Goal: Task Accomplishment & Management: Use online tool/utility

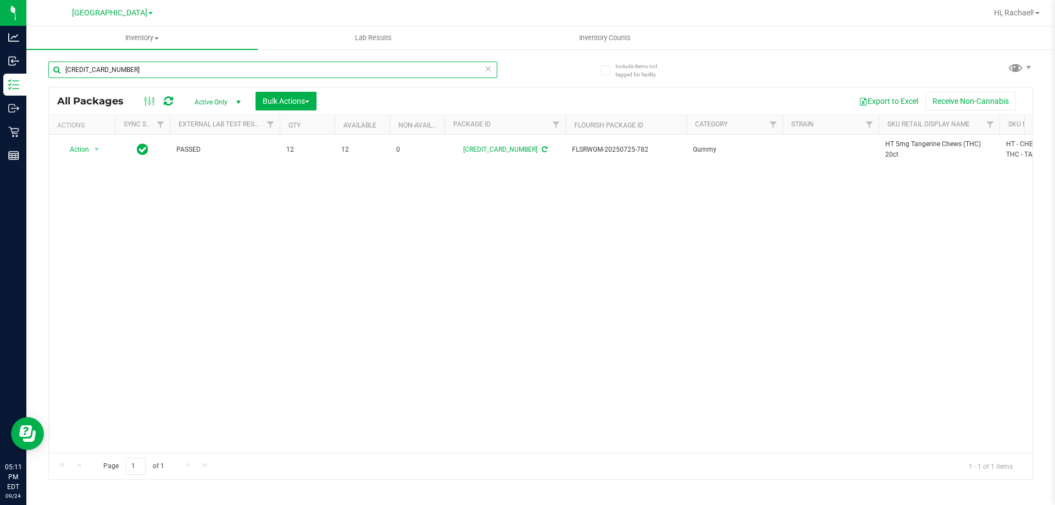
drag, startPoint x: 230, startPoint y: 76, endPoint x: 238, endPoint y: 67, distance: 12.5
click at [230, 76] on input "[CREDIT_CARD_NUMBER]" at bounding box center [272, 70] width 449 height 16
click at [241, 63] on input "[CREDIT_CARD_NUMBER]" at bounding box center [272, 70] width 449 height 16
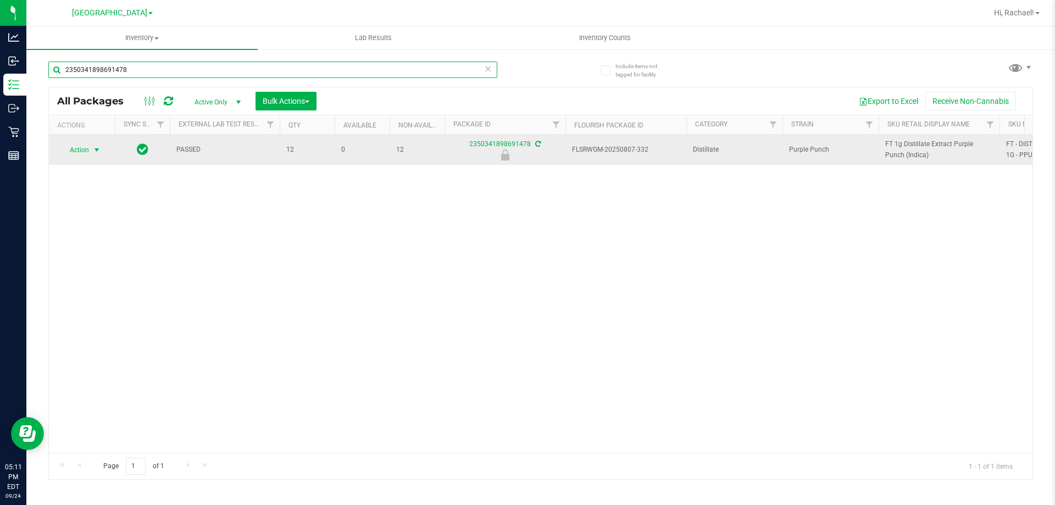
type input "2350341898691478"
click at [92, 155] on span "select" at bounding box center [97, 149] width 14 height 15
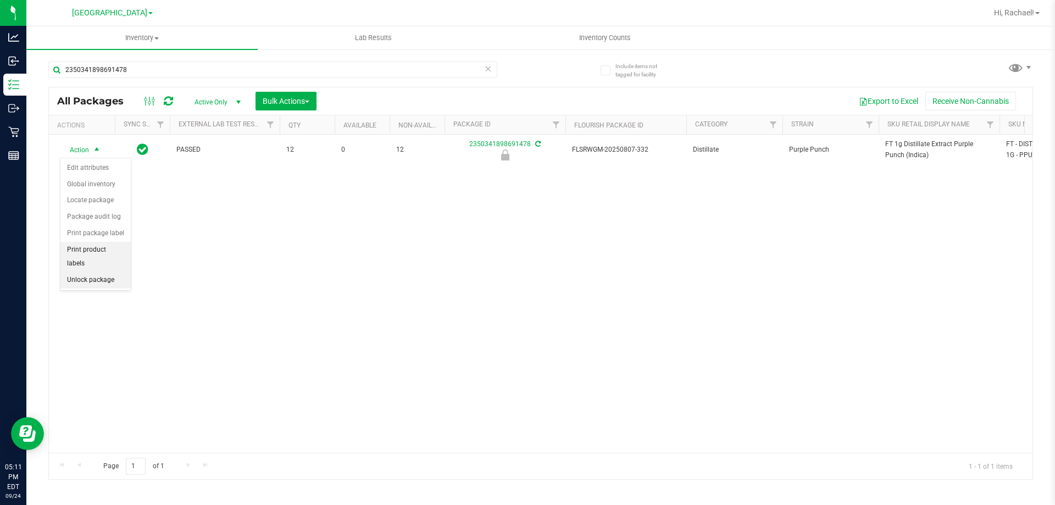
click at [98, 256] on li "Print product labels" at bounding box center [95, 257] width 70 height 30
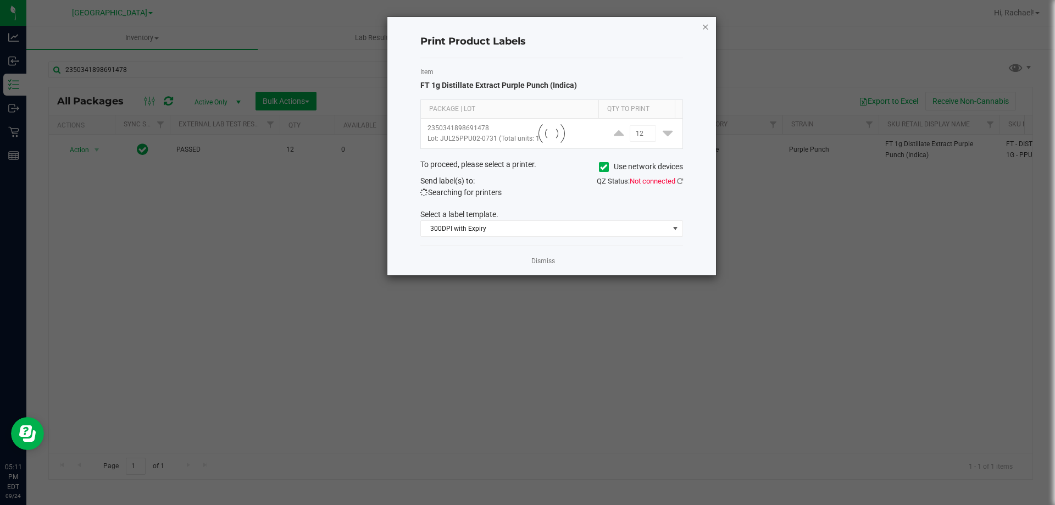
click at [705, 24] on icon "button" at bounding box center [705, 26] width 8 height 13
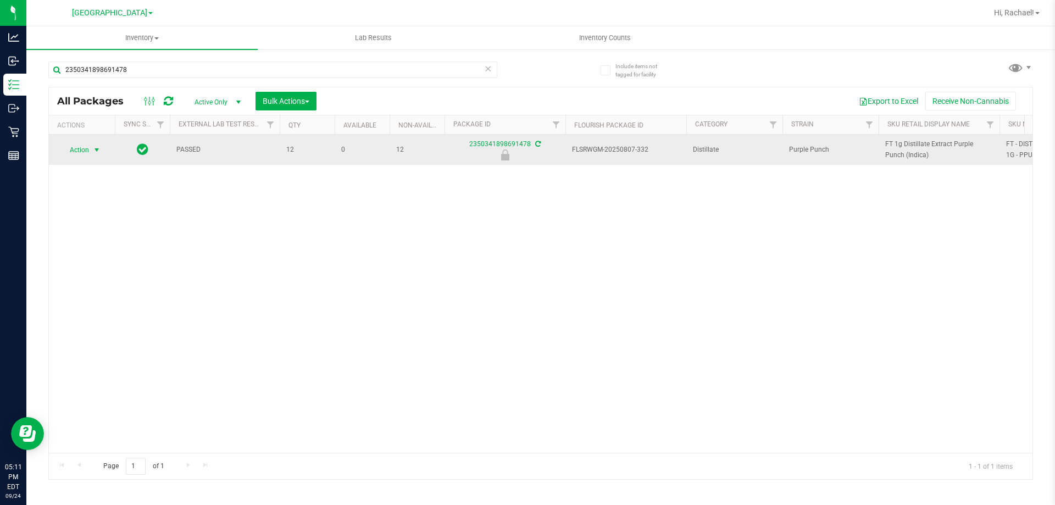
click at [89, 153] on span "Action" at bounding box center [75, 149] width 30 height 15
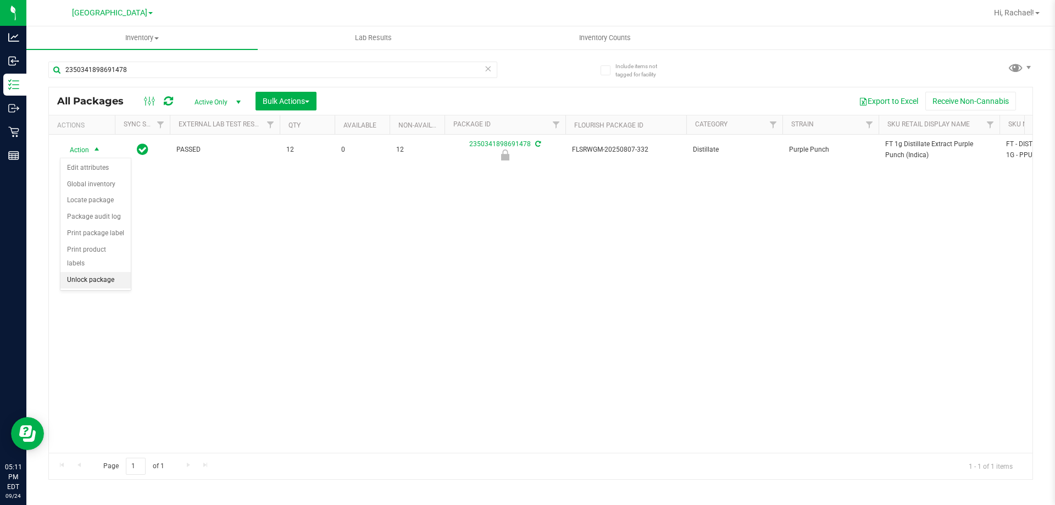
click at [108, 272] on li "Unlock package" at bounding box center [95, 280] width 70 height 16
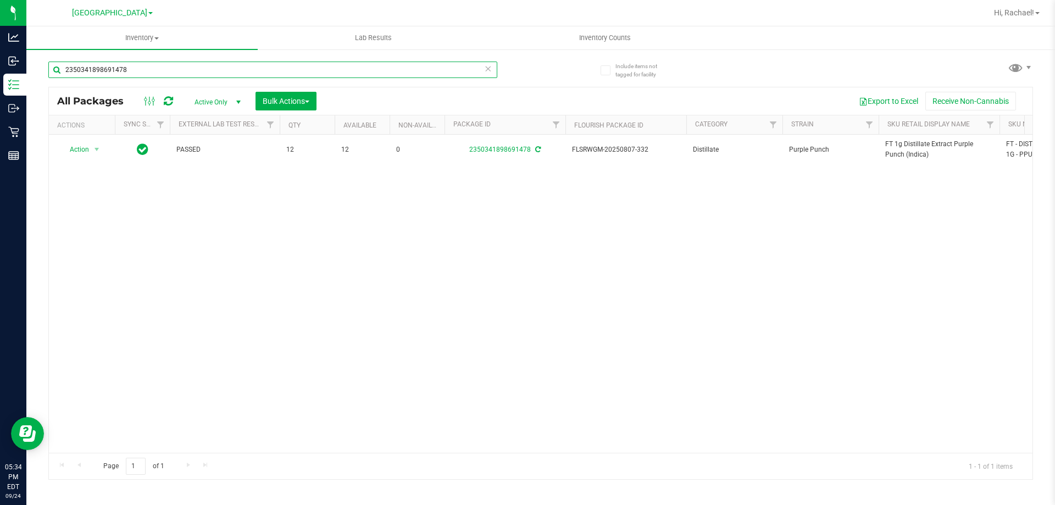
click at [132, 68] on input "2350341898691478" at bounding box center [272, 70] width 449 height 16
click at [132, 69] on input "2350341898691478" at bounding box center [272, 70] width 449 height 16
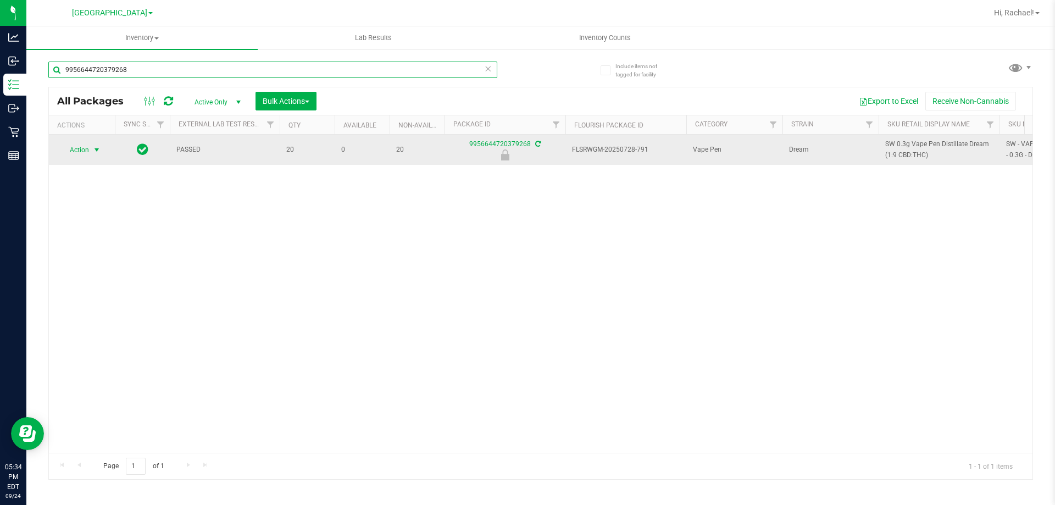
type input "9956644720379268"
click at [84, 152] on span "Action" at bounding box center [75, 149] width 30 height 15
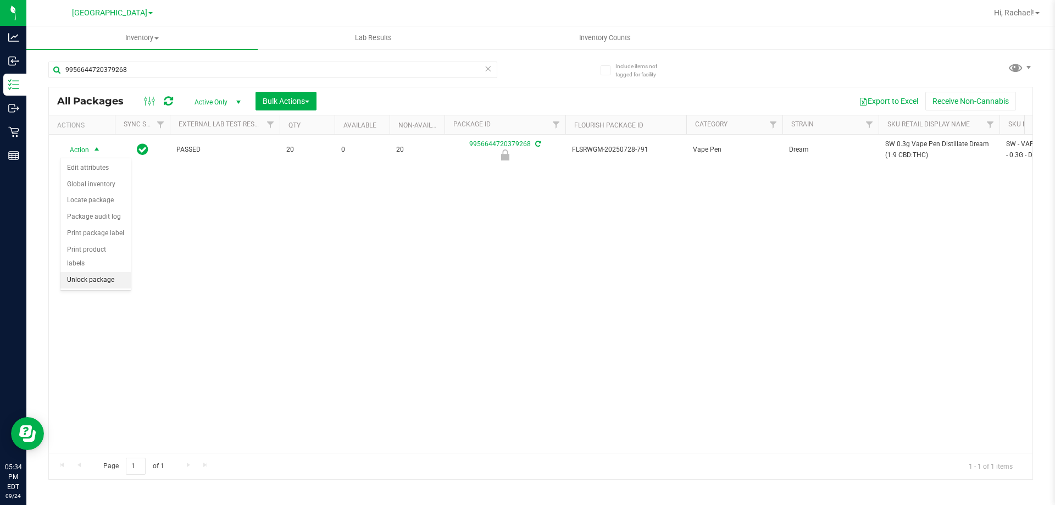
click at [112, 272] on li "Unlock package" at bounding box center [95, 280] width 70 height 16
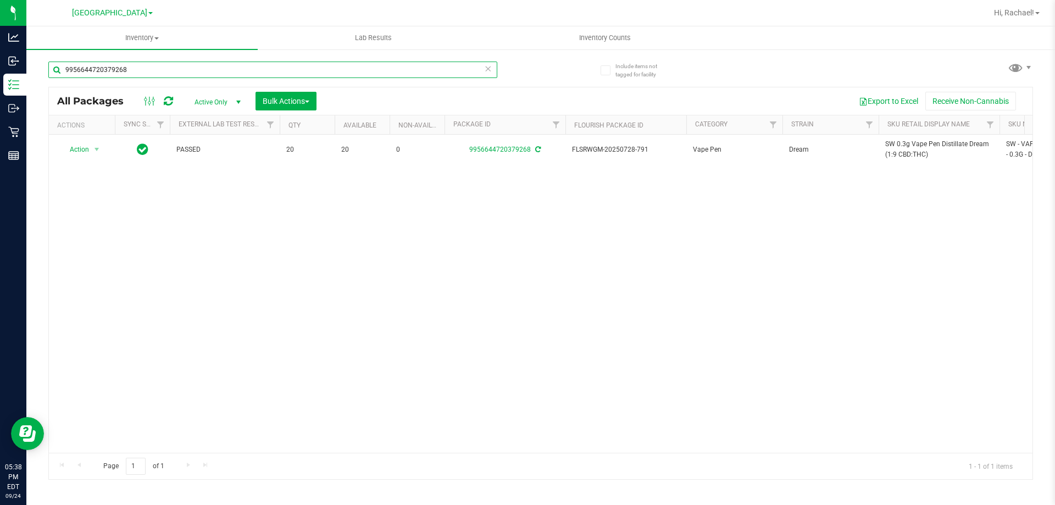
click at [225, 65] on input "9956644720379268" at bounding box center [272, 70] width 449 height 16
click at [226, 65] on input "9956644720379268" at bounding box center [272, 70] width 449 height 16
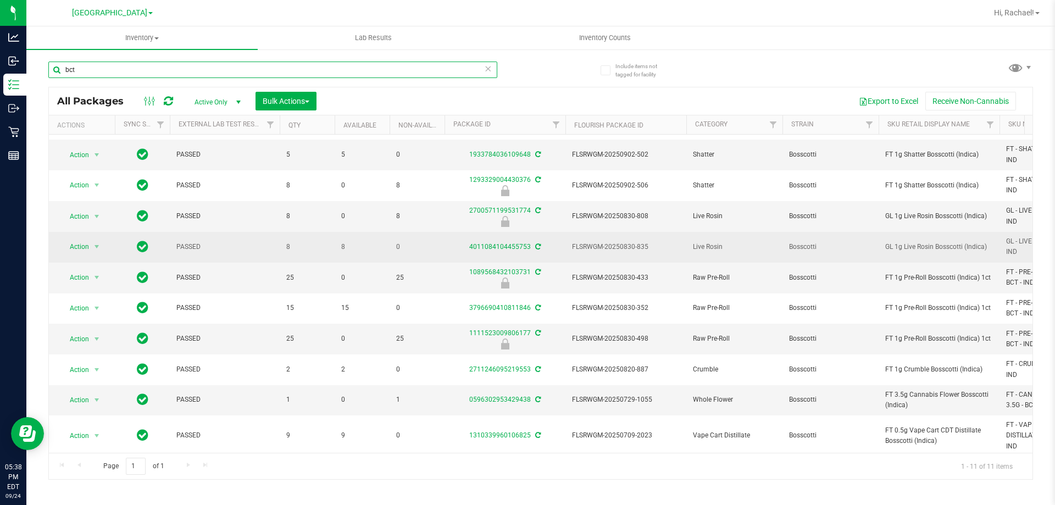
scroll to position [37, 0]
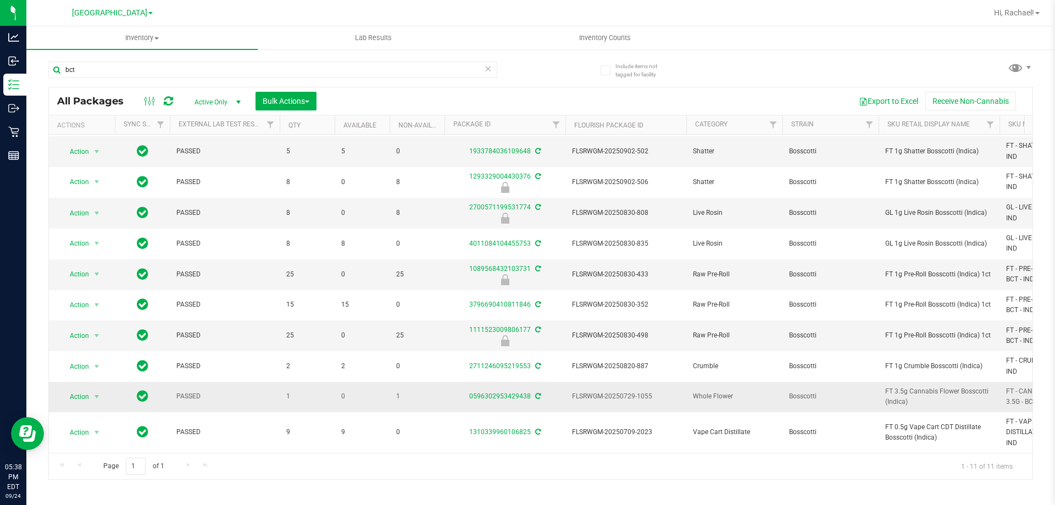
click at [918, 386] on span "FT 3.5g Cannabis Flower Bosscotti (Indica)" at bounding box center [939, 396] width 108 height 21
copy tr "FT 3.5g Cannabis Flower Bosscotti (Indica)"
click at [246, 65] on input "bct" at bounding box center [272, 70] width 449 height 16
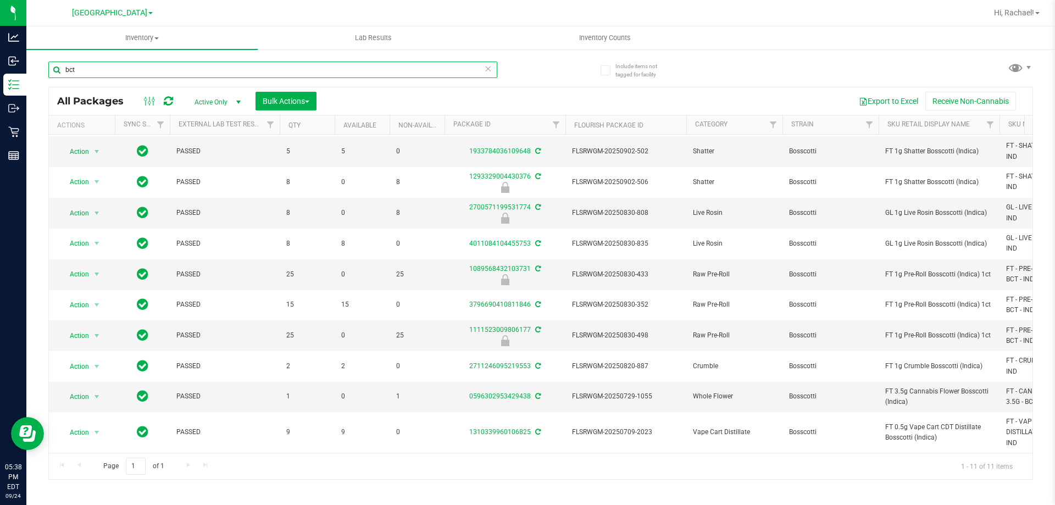
click at [246, 65] on input "bct" at bounding box center [272, 70] width 449 height 16
paste input "FT 3.5g Cannabis Flower Bosscotti (Indica)"
type input "FT 3.5g Cannabis Flower Bosscotti (Indica)"
